Goal: Navigation & Orientation: Find specific page/section

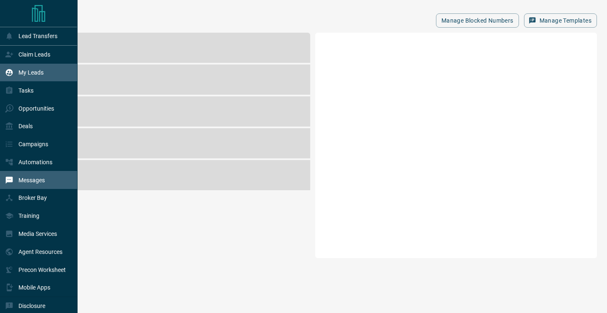
click at [13, 72] on div "My Leads" at bounding box center [24, 73] width 39 height 14
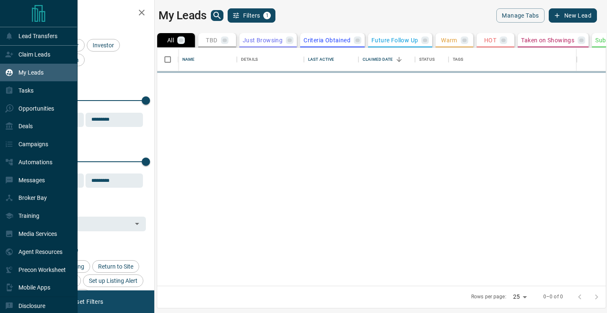
scroll to position [238, 449]
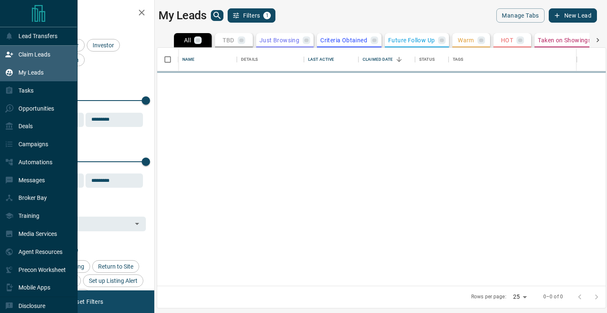
click at [13, 55] on icon at bounding box center [9, 54] width 8 height 8
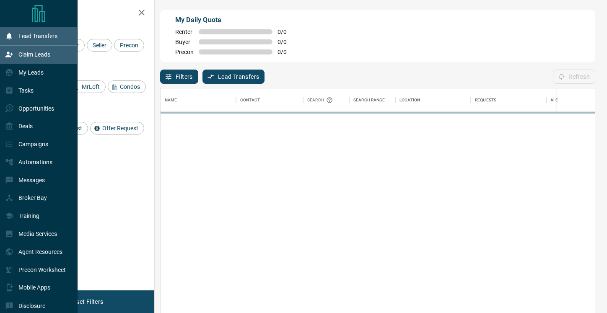
scroll to position [237, 434]
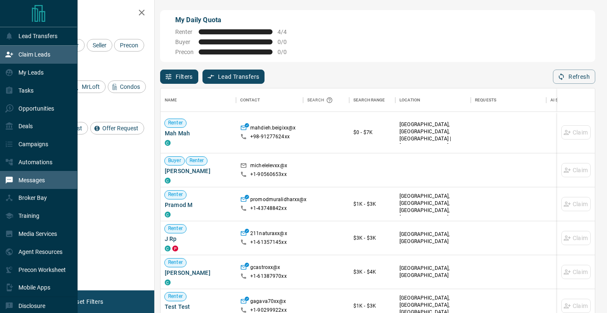
click at [36, 184] on p "Messages" at bounding box center [31, 180] width 26 height 7
